Goal: Task Accomplishment & Management: Manage account settings

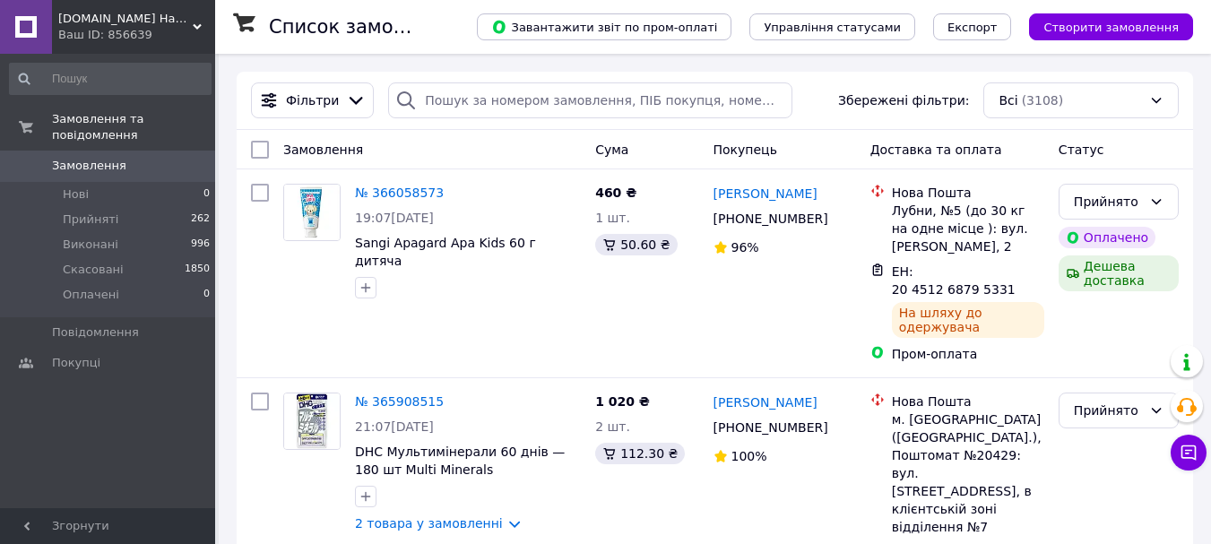
drag, startPoint x: 159, startPoint y: 4, endPoint x: 170, endPoint y: 59, distance: 55.9
click at [158, 4] on div "Japan.ua Найкраще з Японії Ваш ID: 856639" at bounding box center [133, 27] width 163 height 54
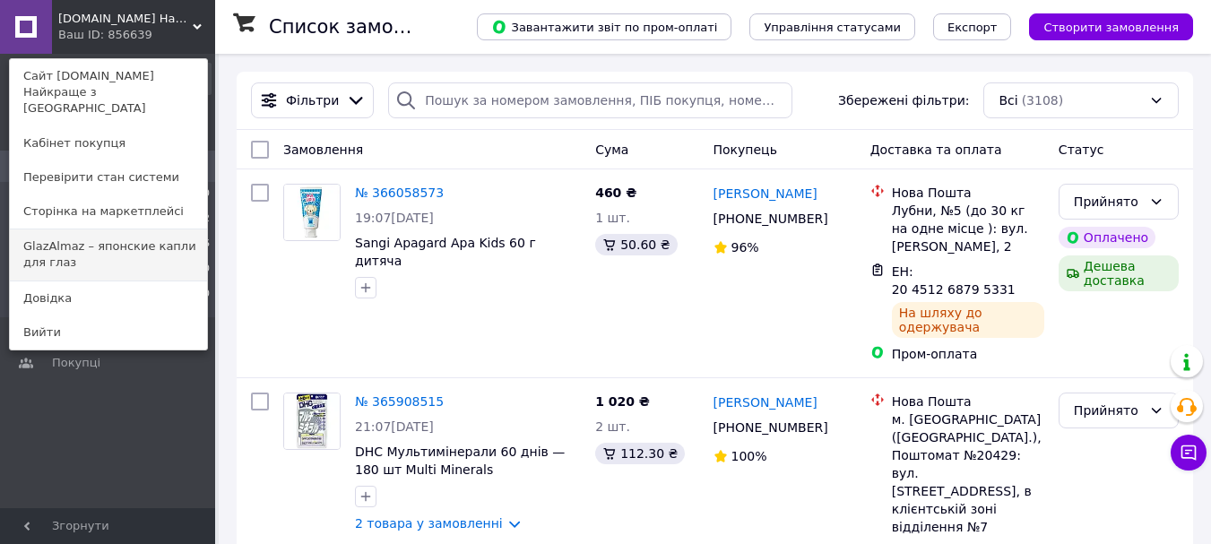
click at [141, 236] on link "GlazAlmaz – японские капли для глаз" at bounding box center [108, 254] width 197 height 50
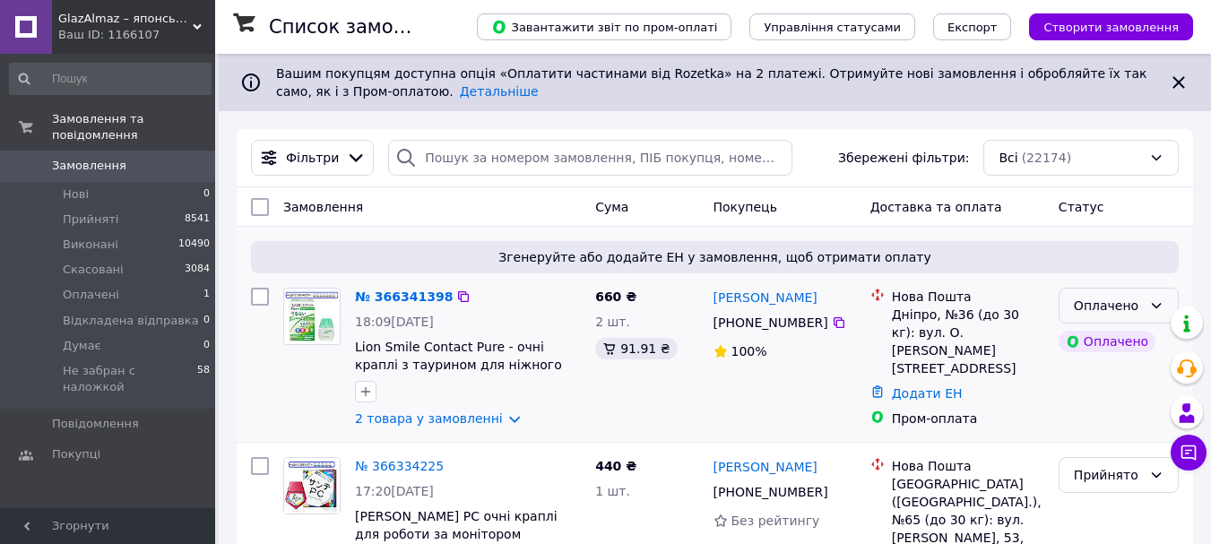
click at [1084, 309] on div "Оплачено" at bounding box center [1107, 306] width 68 height 20
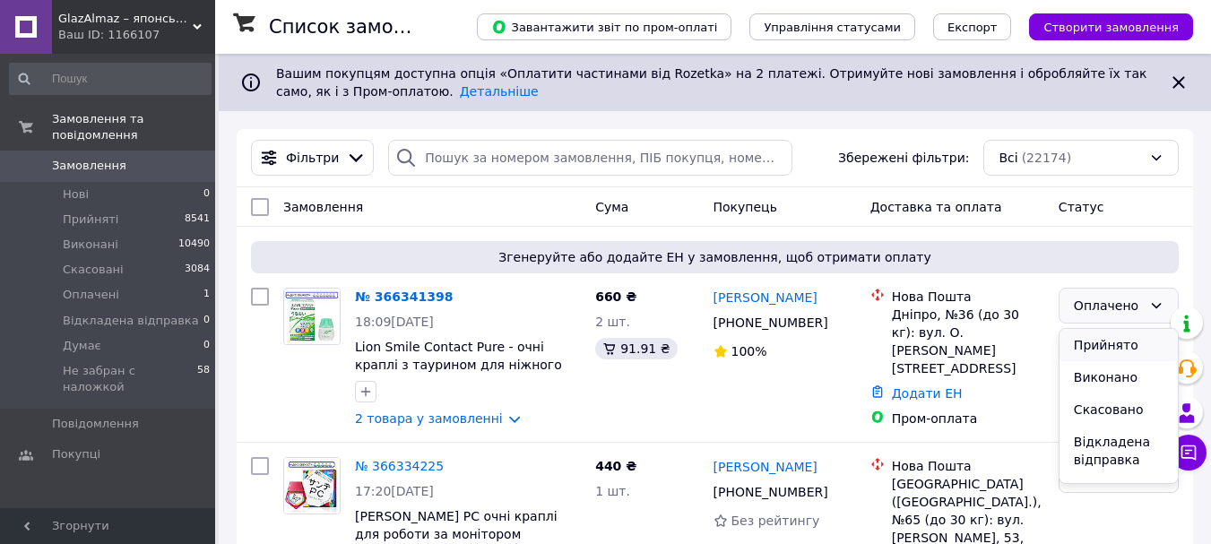
click at [1097, 352] on li "Прийнято" at bounding box center [1118, 345] width 118 height 32
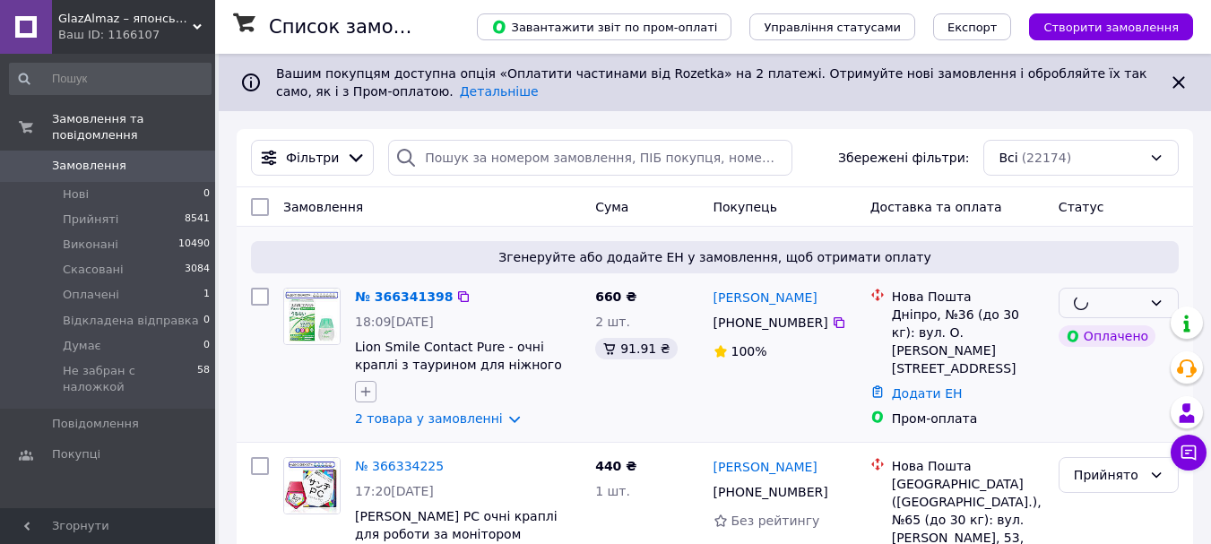
click at [362, 392] on icon "button" at bounding box center [366, 392] width 10 height 10
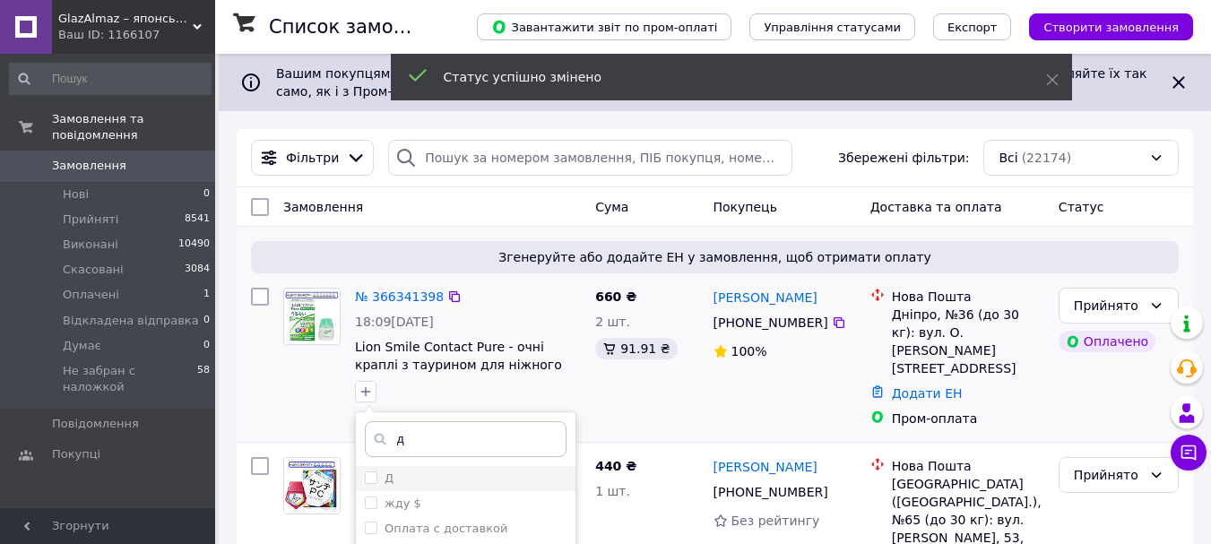
type input "д"
click at [369, 483] on input "Д" at bounding box center [371, 477] width 12 height 12
checkbox input "true"
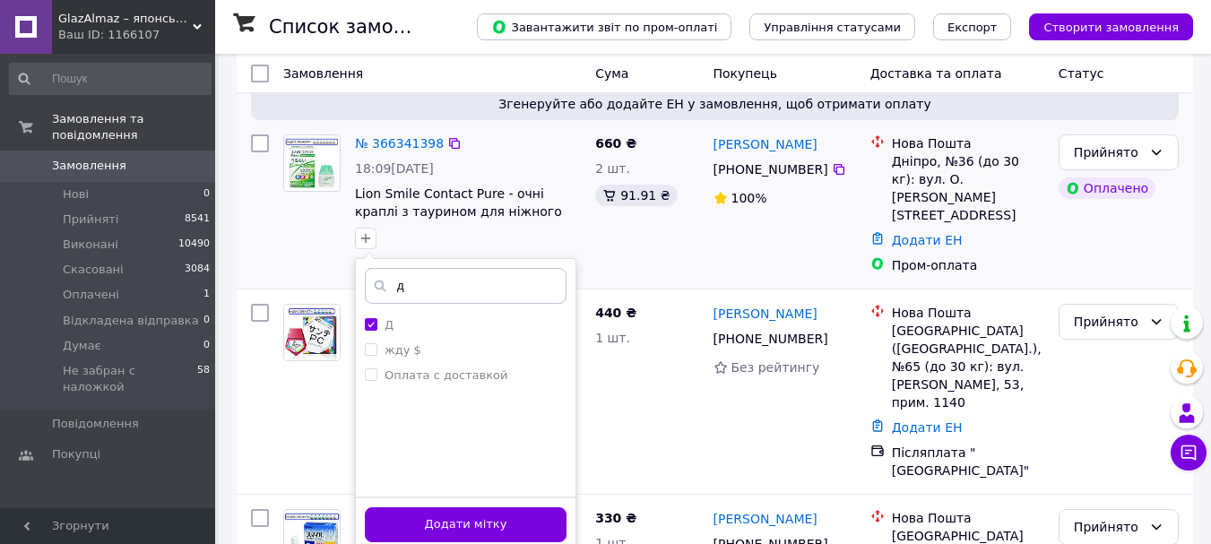
scroll to position [179, 0]
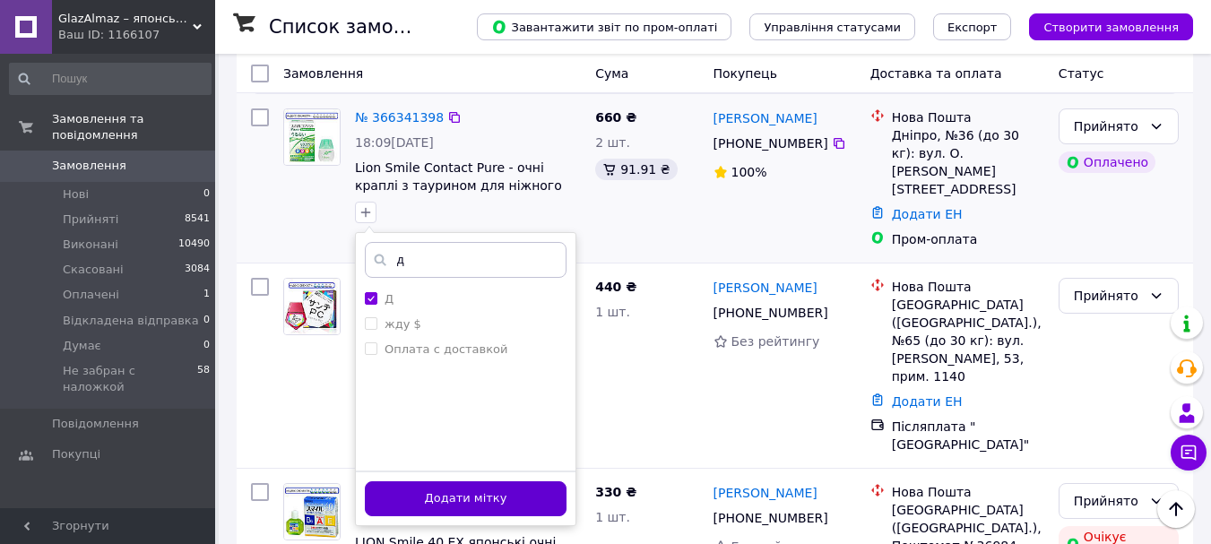
click at [437, 489] on button "Додати мітку" at bounding box center [466, 498] width 202 height 35
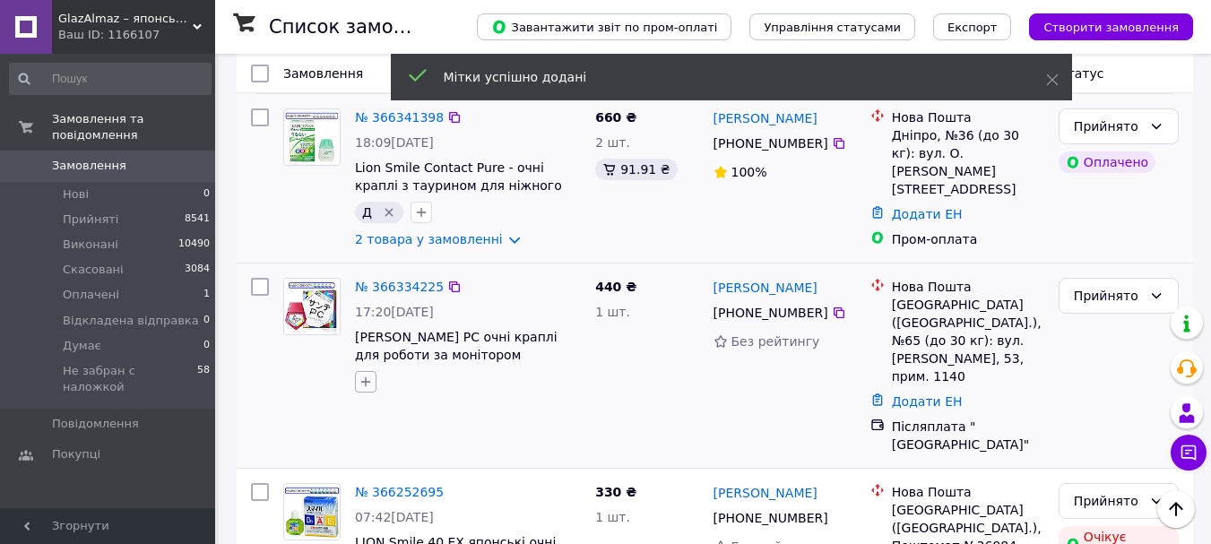
click at [369, 382] on icon "button" at bounding box center [365, 382] width 14 height 14
type input "д"
click at [373, 466] on input "Д" at bounding box center [371, 467] width 12 height 12
checkbox input "true"
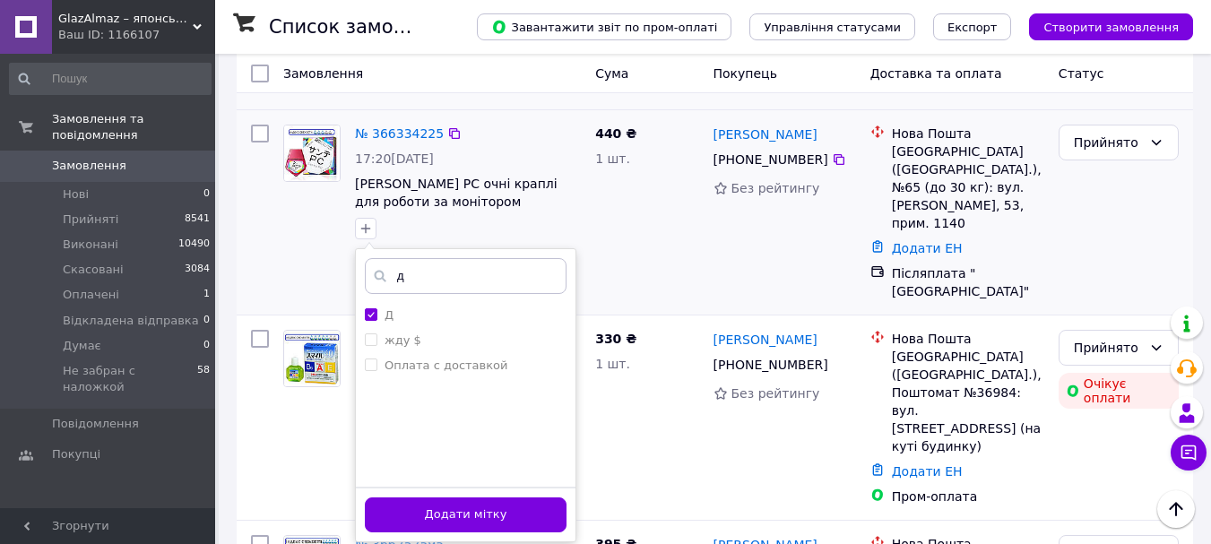
scroll to position [358, 0]
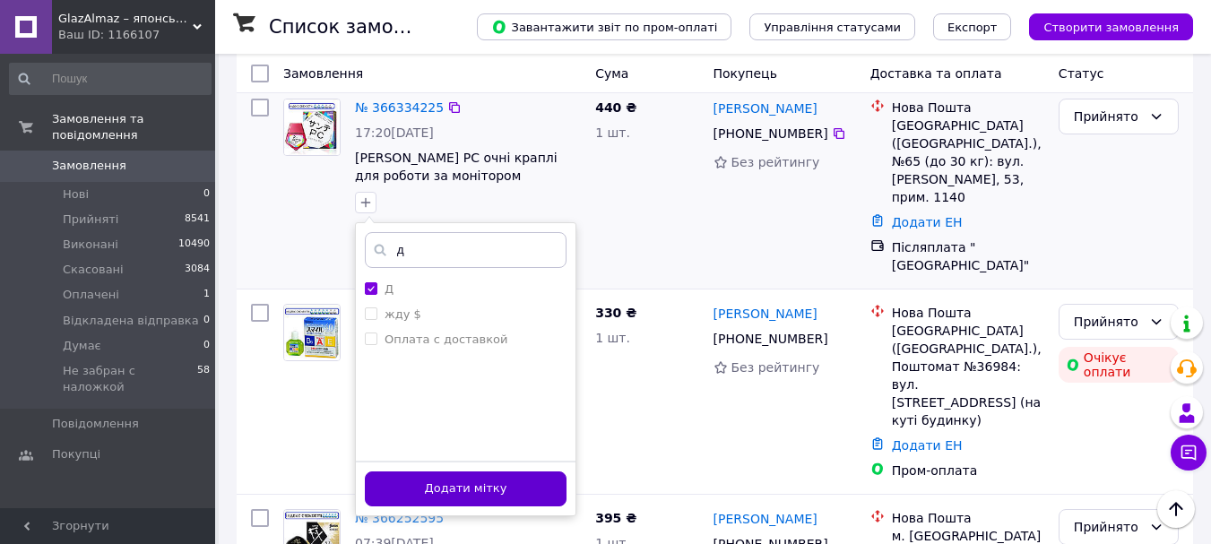
click at [520, 486] on button "Додати мітку" at bounding box center [466, 488] width 202 height 35
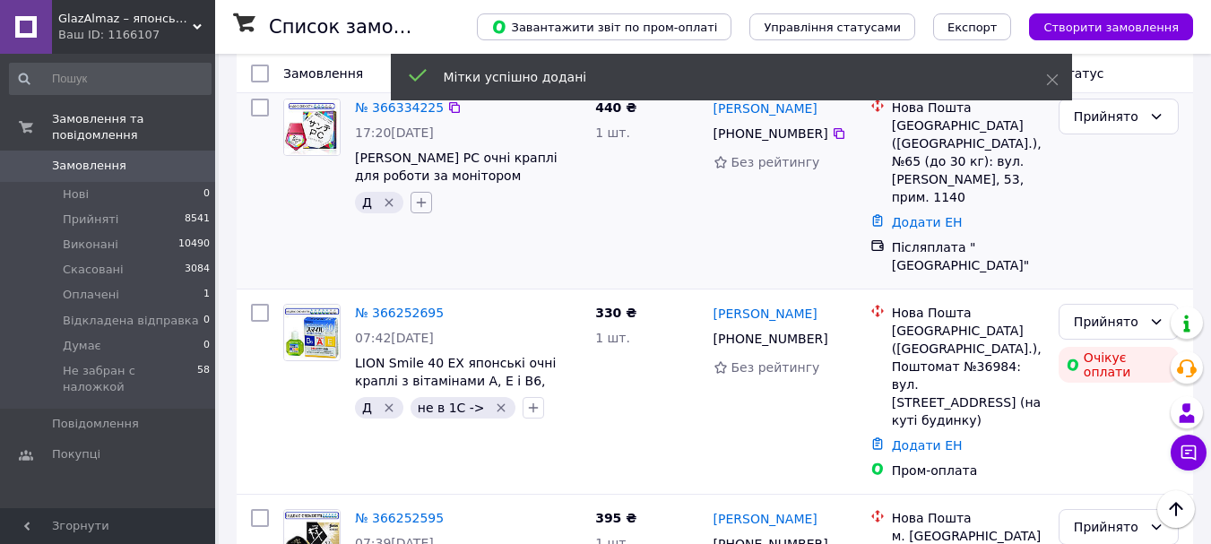
click at [423, 200] on icon "button" at bounding box center [421, 202] width 14 height 14
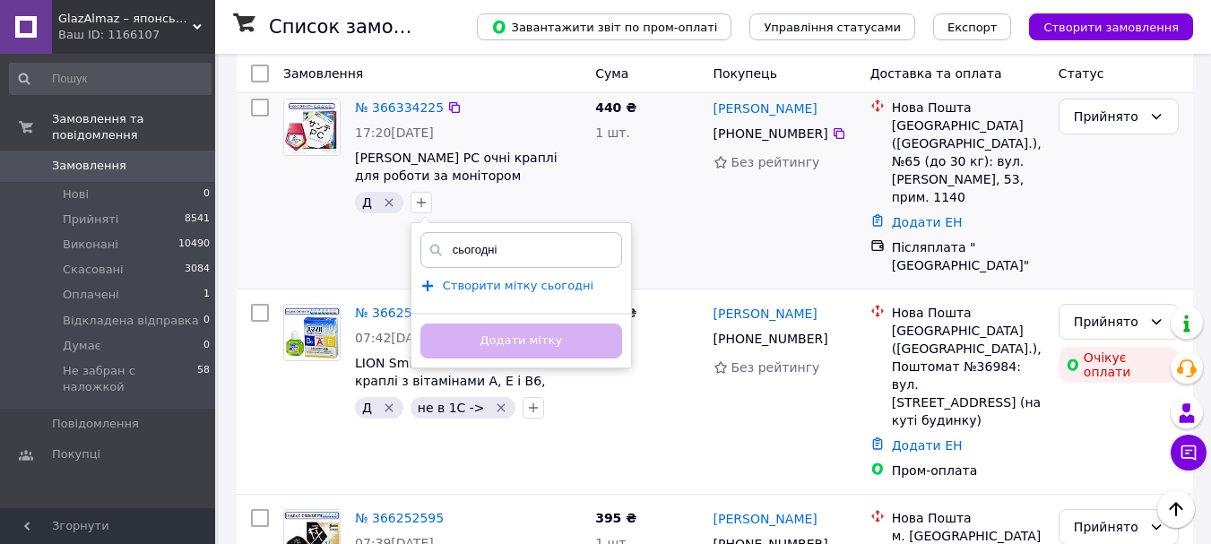
type input "сьогодні"
click at [564, 292] on span "Створити мітку сьогодні" at bounding box center [518, 286] width 151 height 14
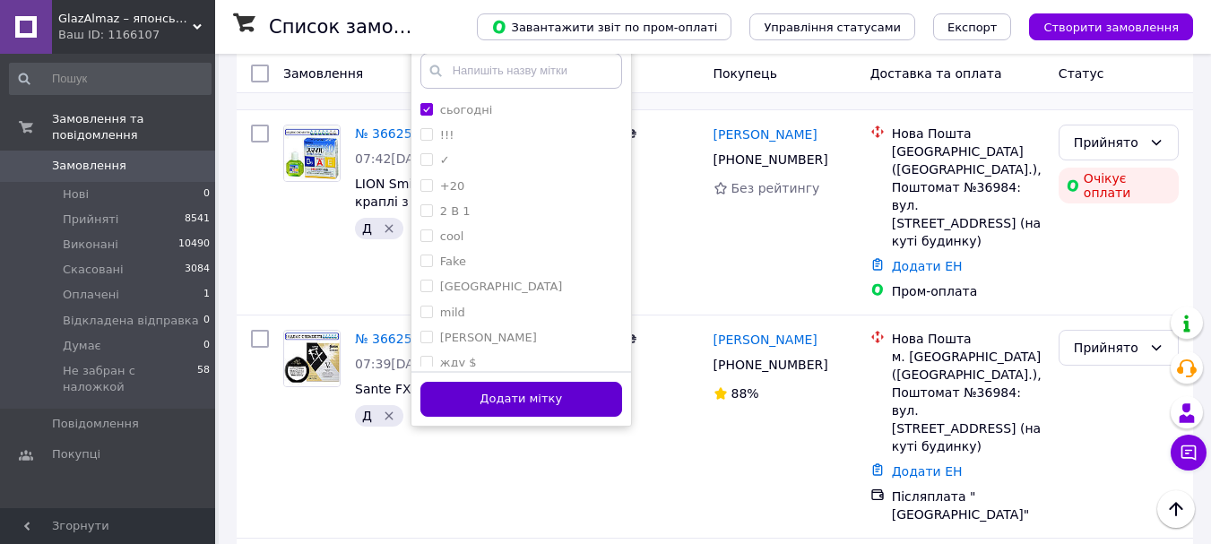
click at [609, 406] on button "Додати мітку" at bounding box center [521, 399] width 202 height 35
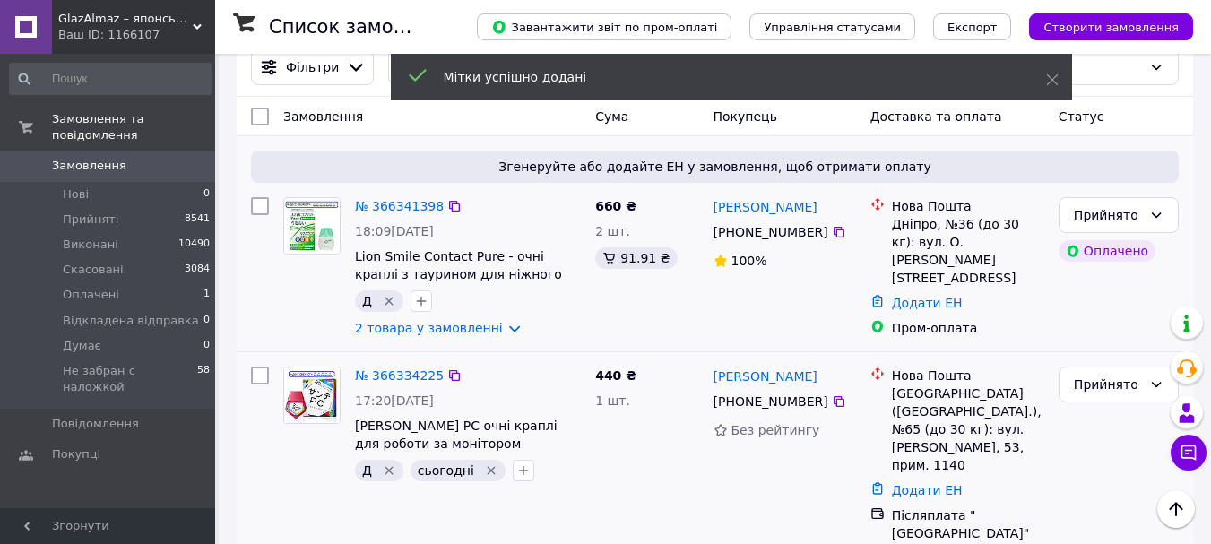
scroll to position [90, 0]
click at [420, 306] on icon "button" at bounding box center [421, 302] width 10 height 10
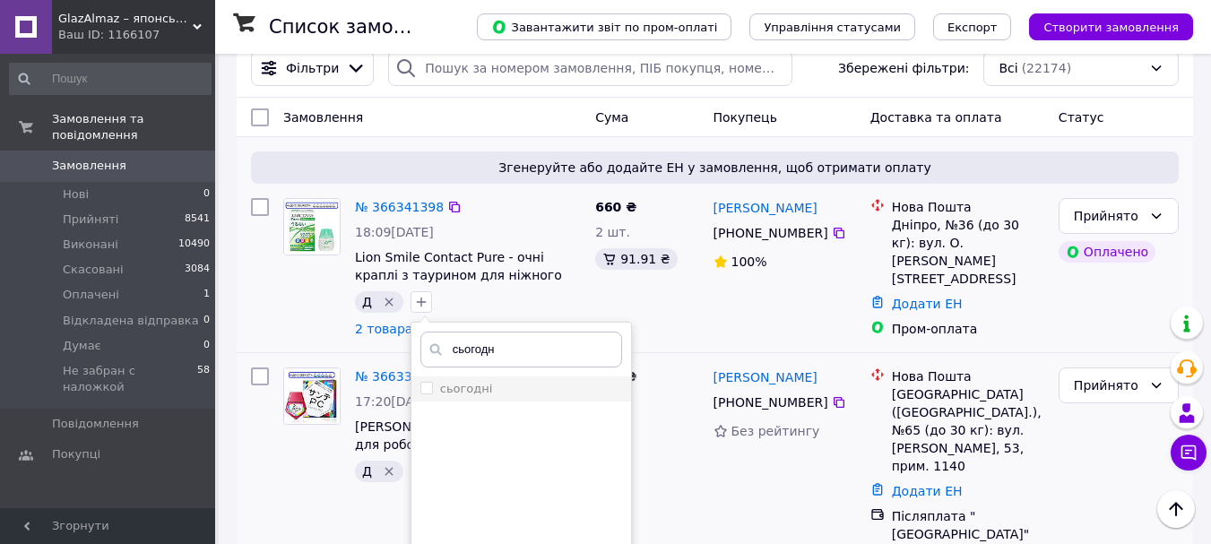
type input "сьогодн"
click at [426, 393] on input "сьогодні" at bounding box center [426, 388] width 12 height 12
checkbox input "true"
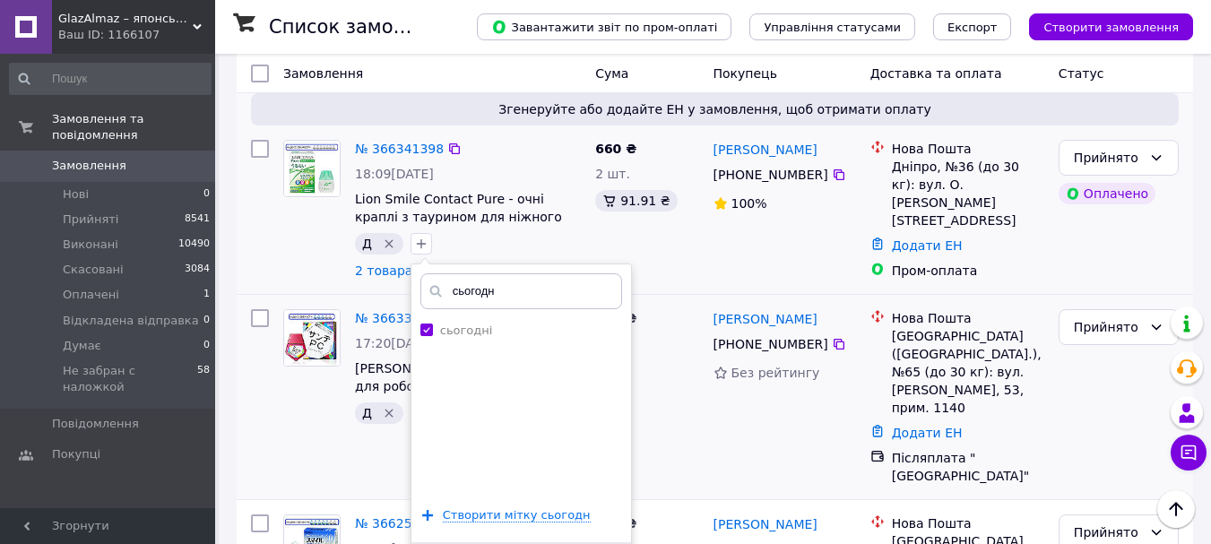
scroll to position [179, 0]
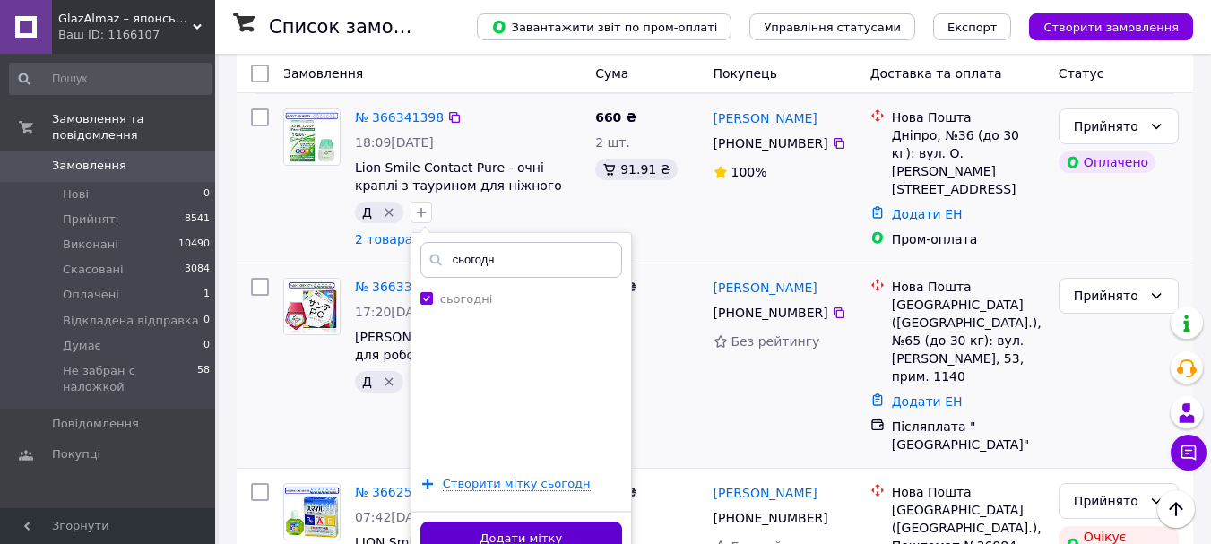
click at [579, 537] on button "Додати мітку" at bounding box center [521, 539] width 202 height 35
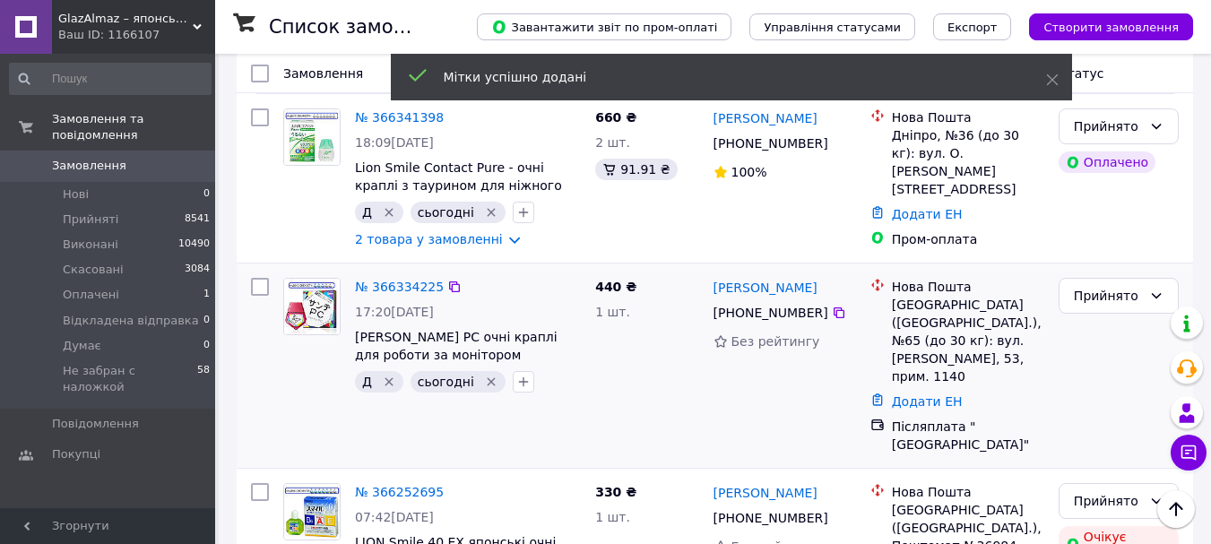
drag, startPoint x: 378, startPoint y: 122, endPoint x: 552, endPoint y: 186, distance: 185.4
click at [379, 121] on link "№ 366341398" at bounding box center [399, 117] width 89 height 14
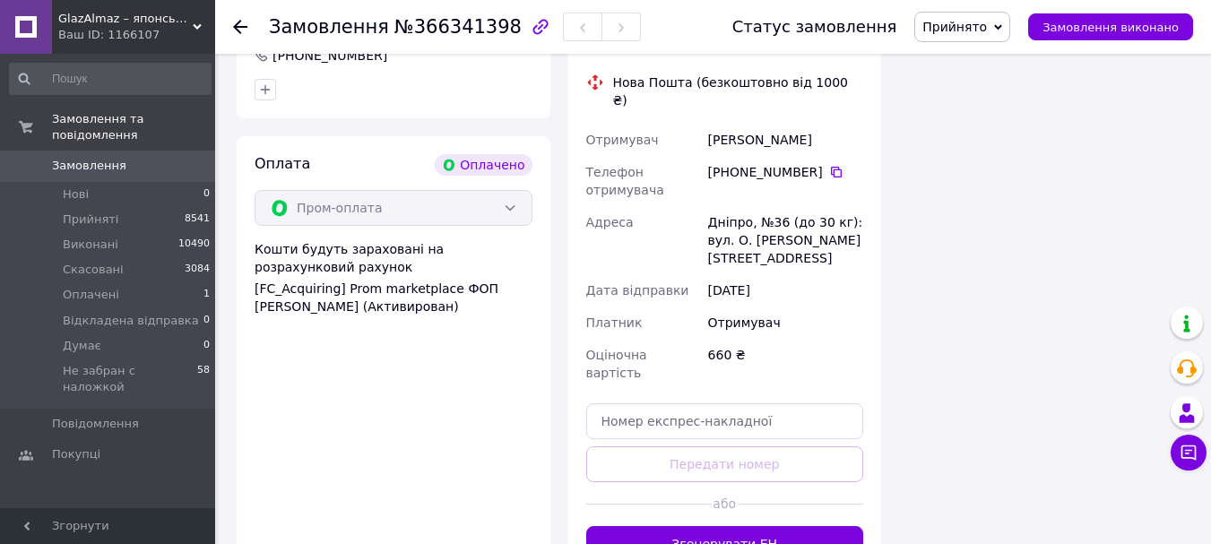
scroll to position [1176, 0]
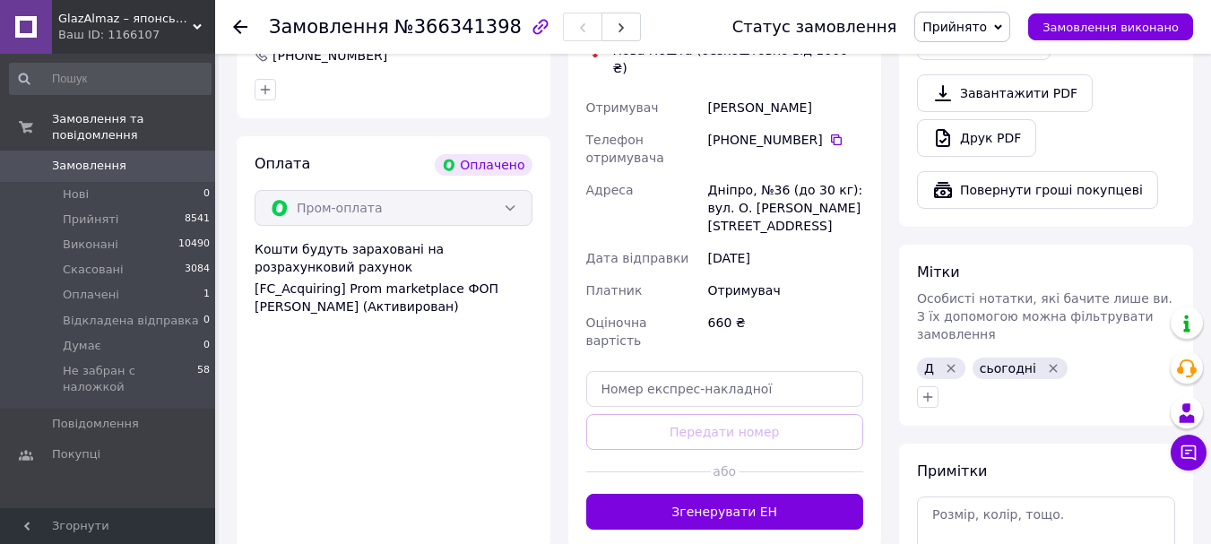
click at [748, 444] on div "Замовлення з додатку Оплачено [DATE] 18:09 Товари в замовленні (2) Lion Smile C…" at bounding box center [559, 149] width 662 height 1475
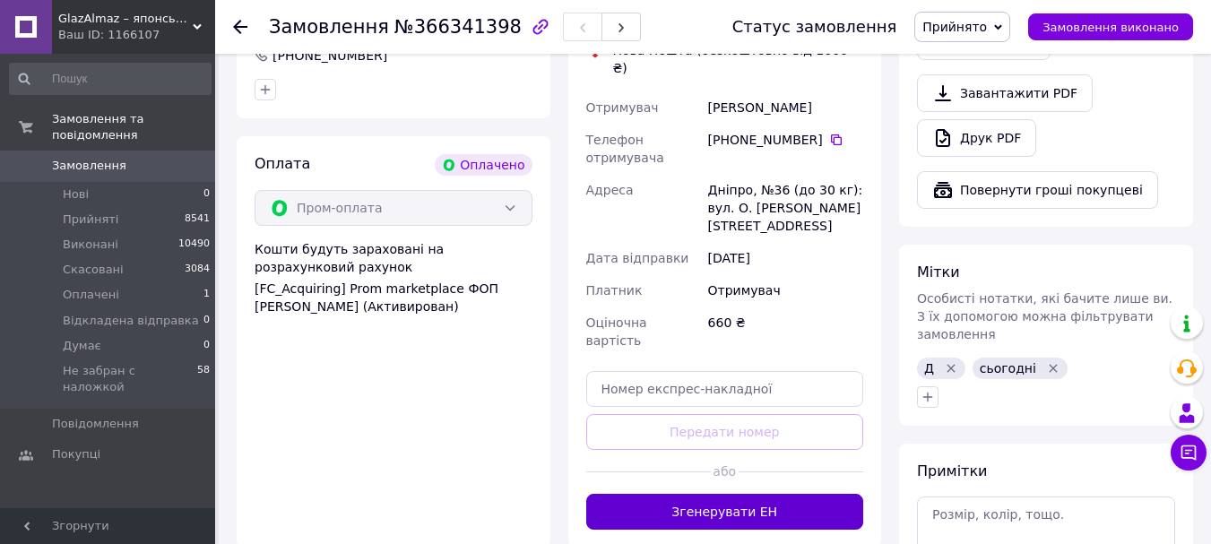
click at [741, 494] on button "Згенерувати ЕН" at bounding box center [725, 512] width 278 height 36
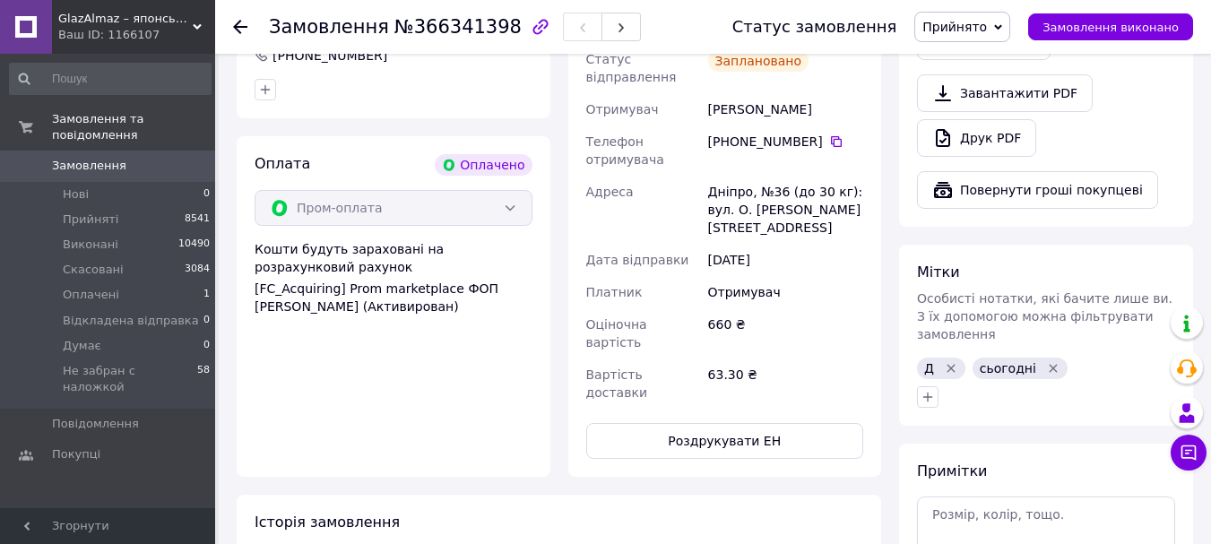
click at [245, 28] on use at bounding box center [240, 27] width 14 height 14
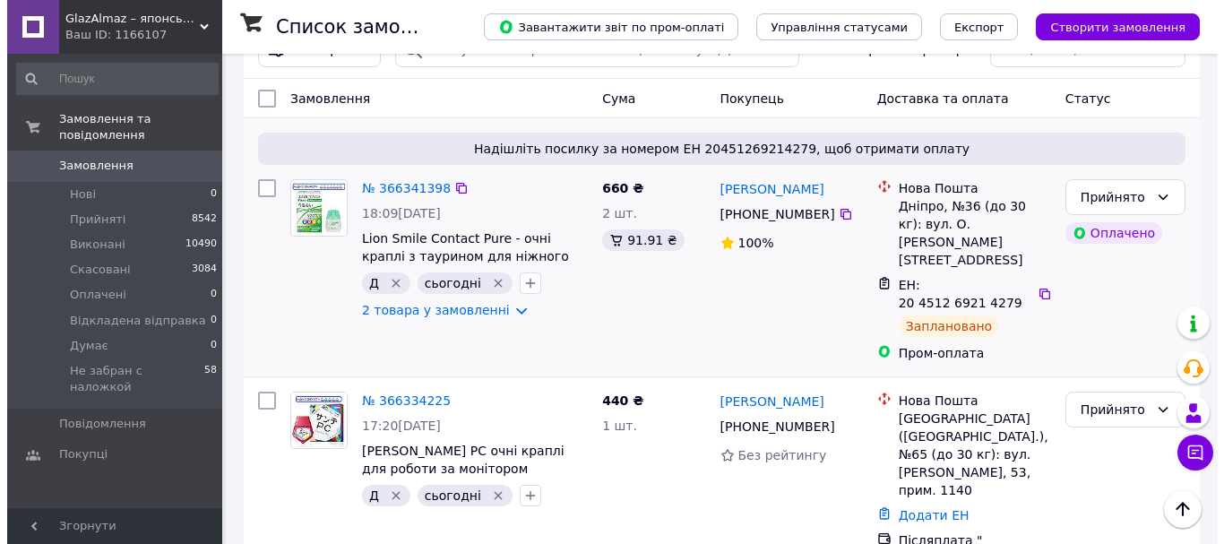
scroll to position [90, 0]
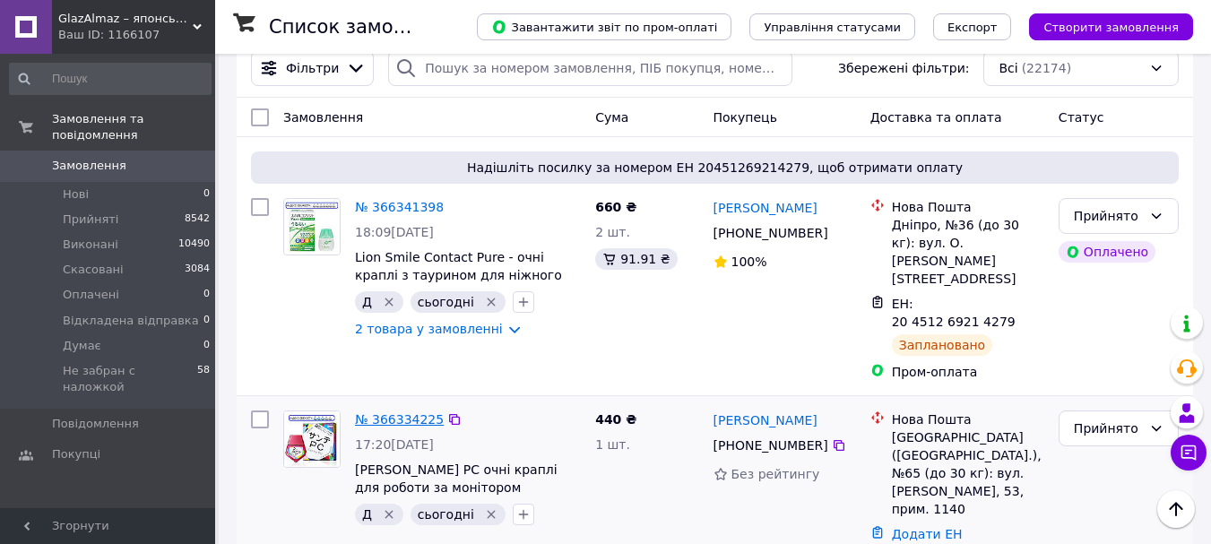
click at [410, 412] on link "№ 366334225" at bounding box center [399, 419] width 89 height 14
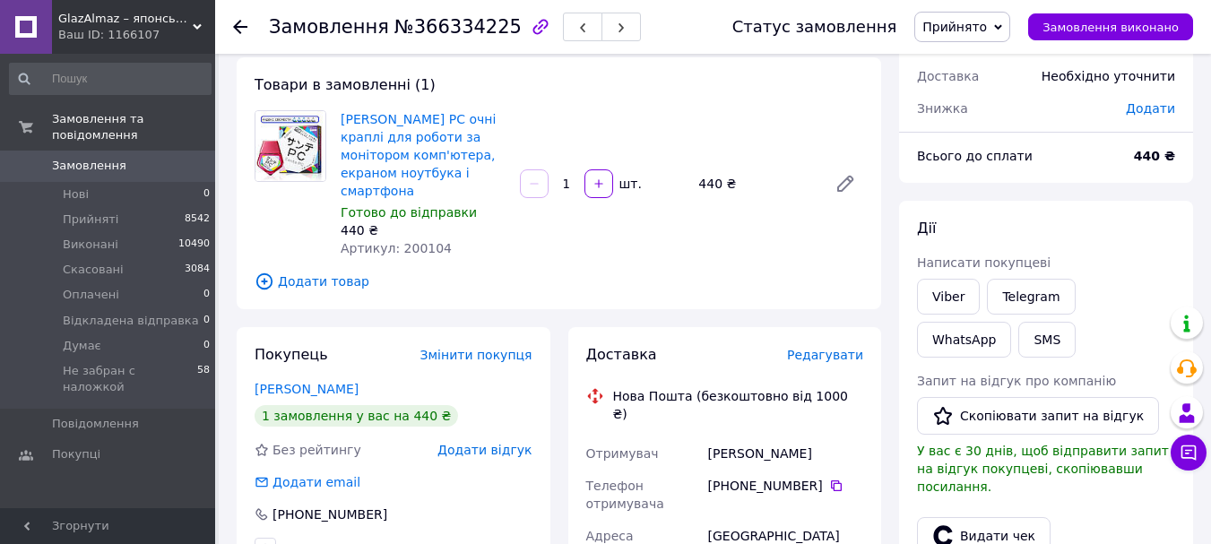
click at [825, 348] on span "Редагувати" at bounding box center [825, 355] width 76 height 14
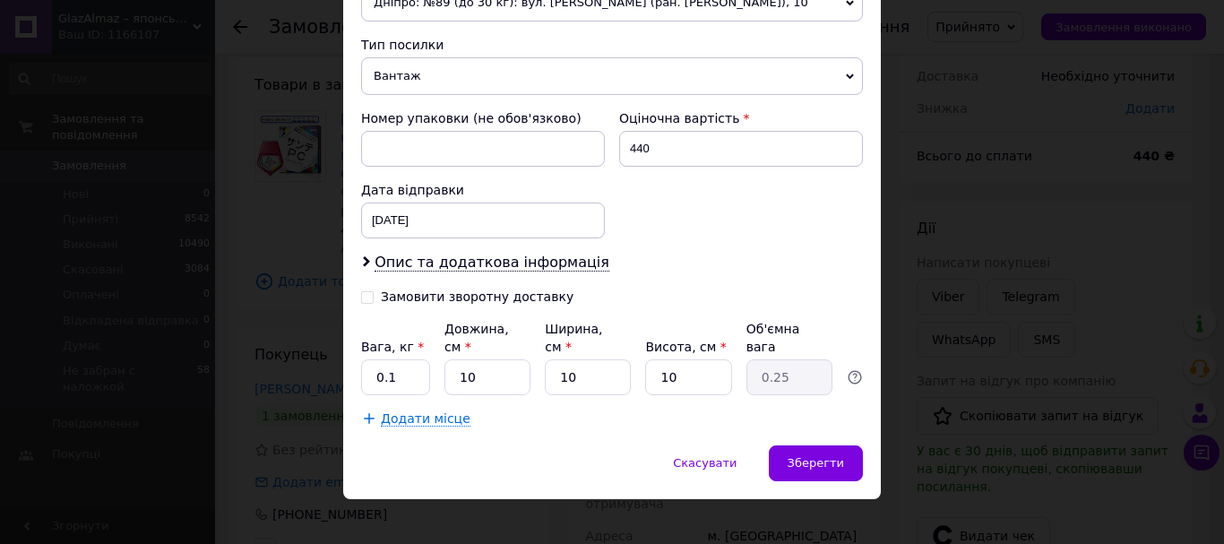
click at [484, 297] on div "Замовити зворотну доставку" at bounding box center [477, 296] width 193 height 15
click at [374, 297] on input "Замовити зворотну доставку" at bounding box center [367, 295] width 13 height 13
checkbox input "true"
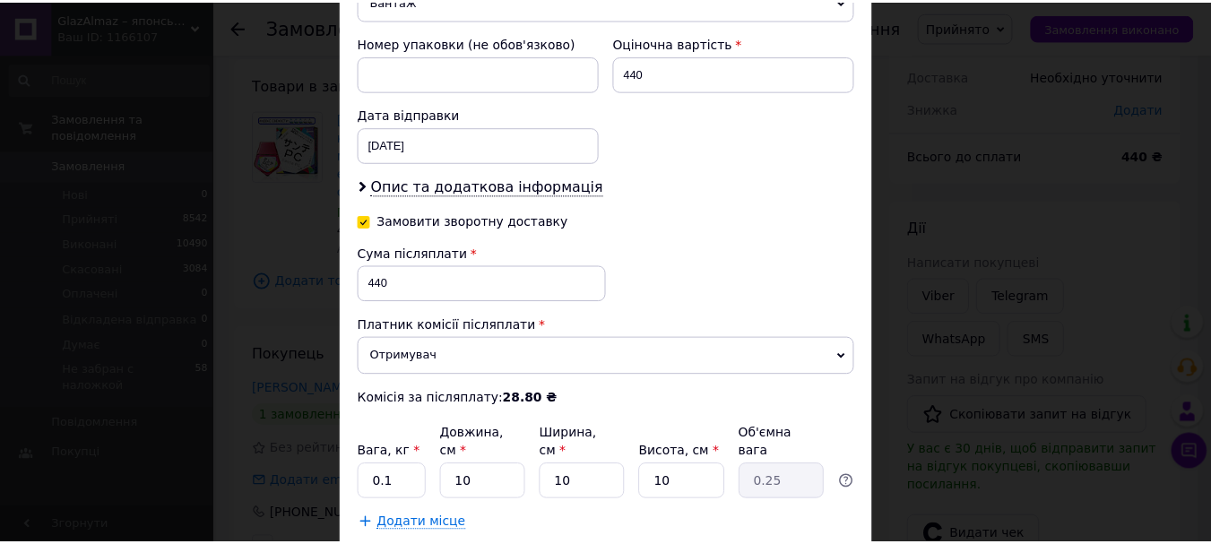
scroll to position [859, 0]
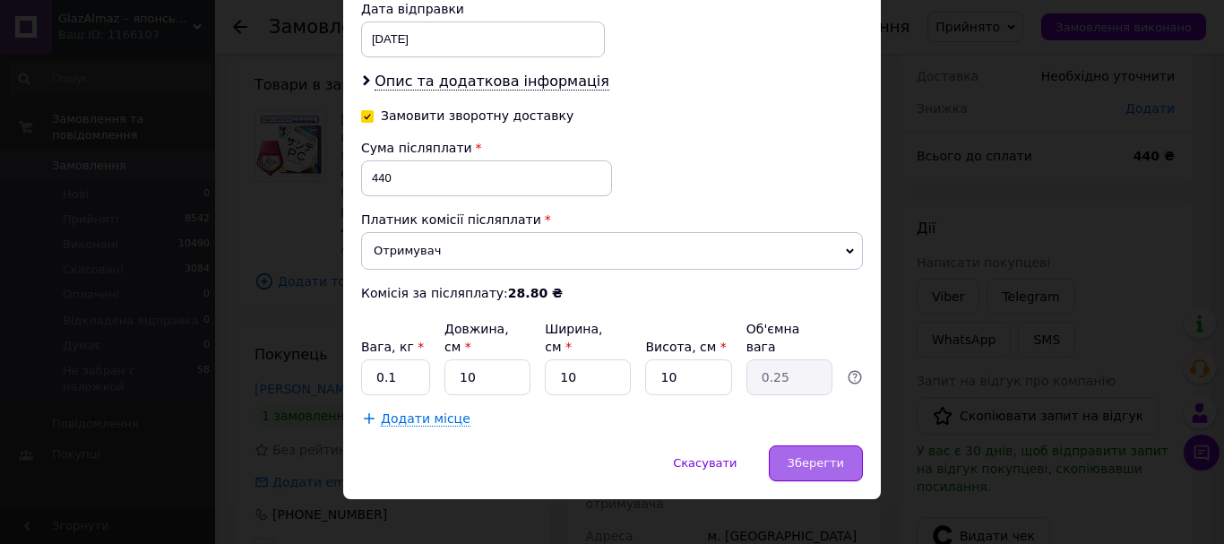
click at [827, 456] on span "Зберегти" at bounding box center [816, 462] width 56 height 13
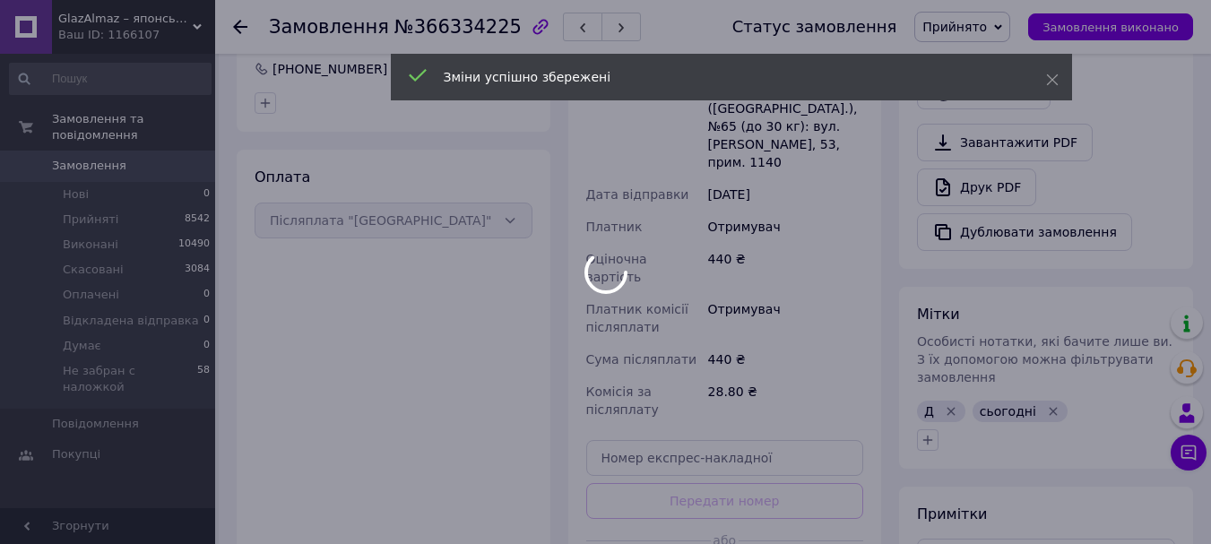
scroll to position [538, 0]
